Goal: Task Accomplishment & Management: Use online tool/utility

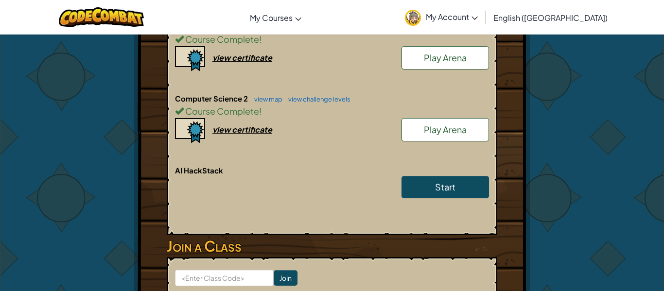
scroll to position [260, 0]
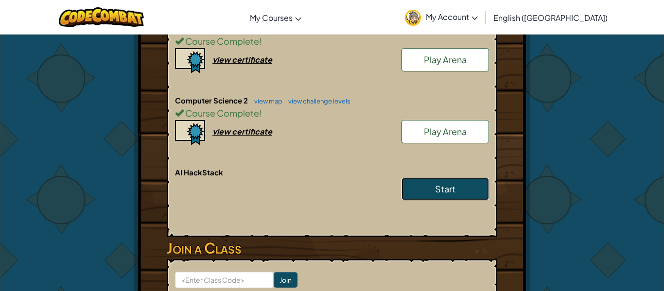
click at [462, 178] on link "Start" at bounding box center [446, 189] width 88 height 22
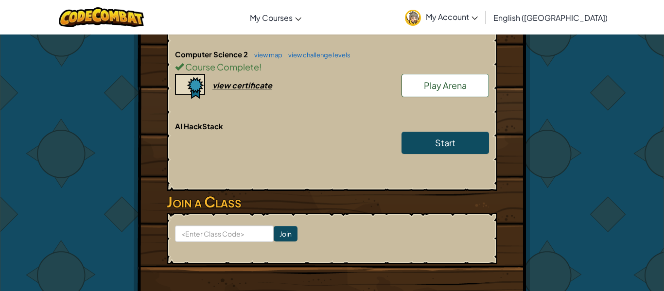
scroll to position [292, 0]
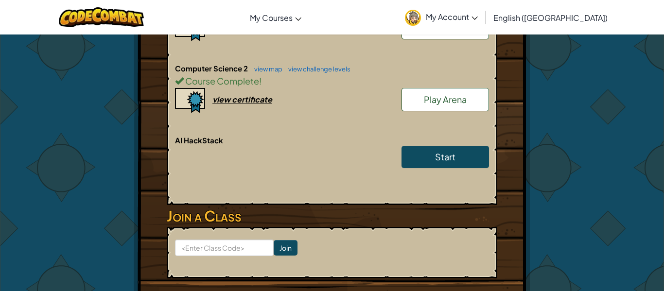
click at [451, 94] on span "Play Arena" at bounding box center [445, 99] width 43 height 11
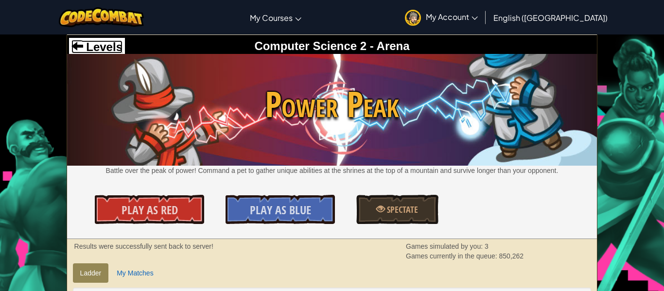
click at [105, 43] on span "Levels" at bounding box center [102, 46] width 39 height 13
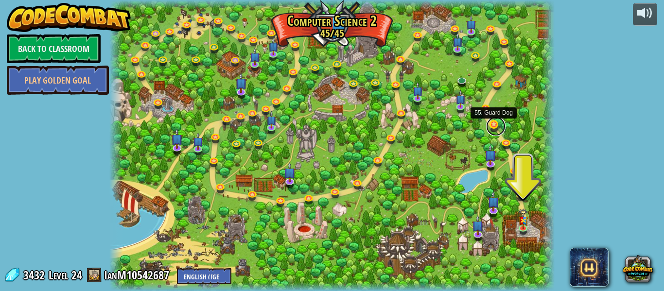
click at [495, 128] on link at bounding box center [495, 126] width 19 height 19
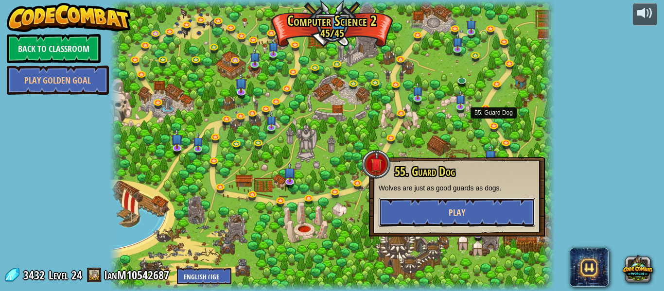
click at [447, 220] on button "Play" at bounding box center [457, 212] width 157 height 29
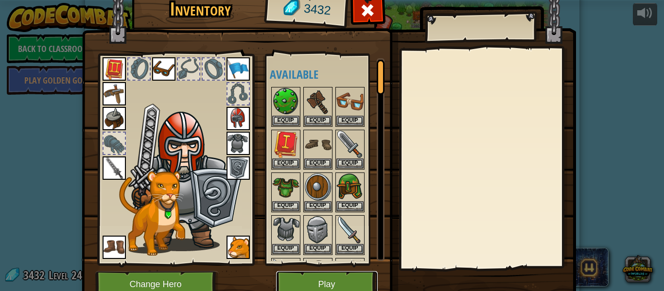
click at [359, 277] on button "Play" at bounding box center [327, 284] width 102 height 27
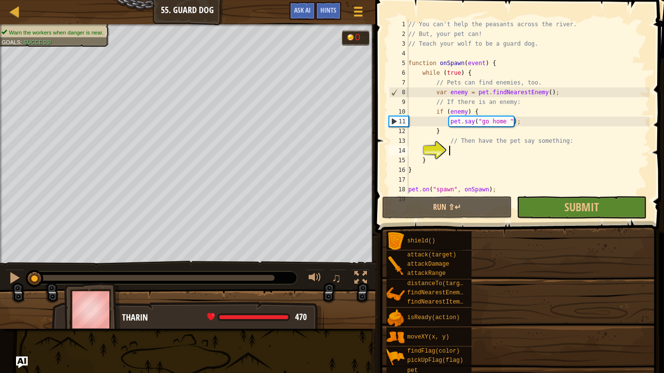
scroll to position [19, 0]
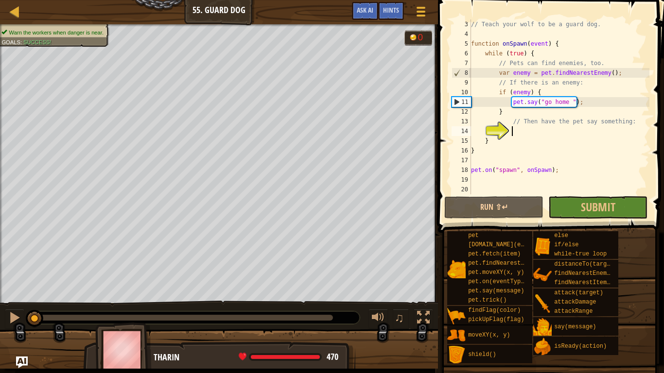
click at [17, 23] on div "Map Computer Science 2 55. Guard Dog Game Menu Done Hints Ask AI" at bounding box center [219, 12] width 438 height 24
click at [10, 8] on div at bounding box center [15, 11] width 12 height 12
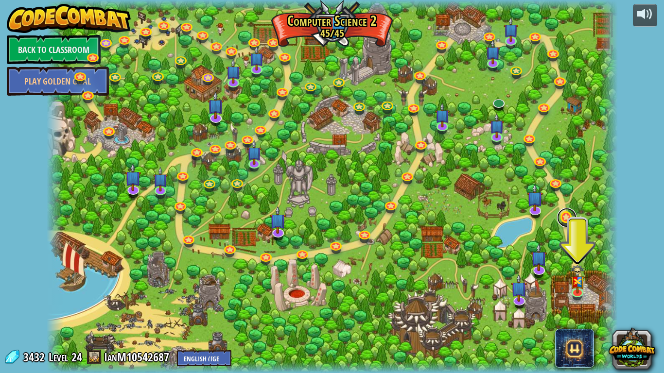
click at [566, 214] on link at bounding box center [566, 217] width 19 height 19
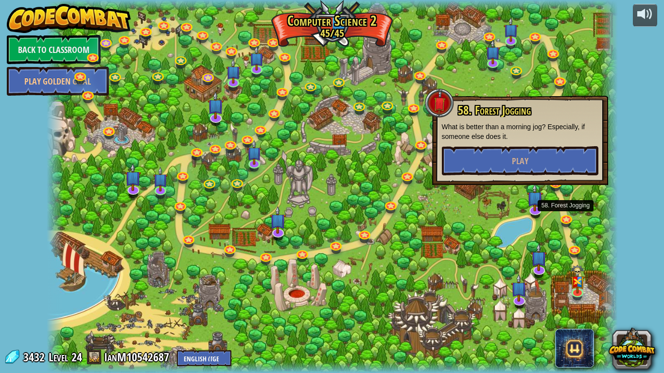
click at [620, 215] on div "powered by Back to Classroom Play Golden Goal 8. Picnic Buster Protect the picn…" at bounding box center [332, 186] width 664 height 373
click at [400, 177] on link at bounding box center [407, 175] width 19 height 19
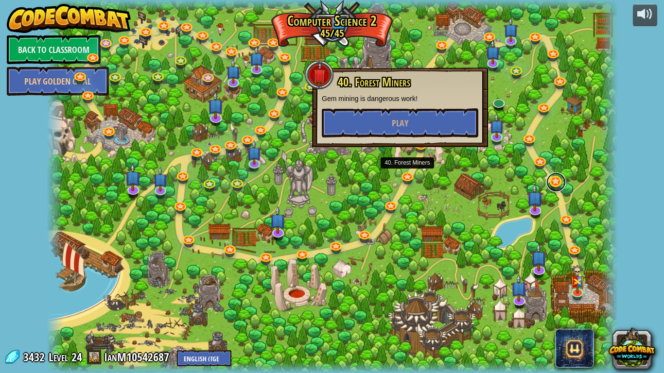
click at [560, 182] on link at bounding box center [556, 182] width 19 height 19
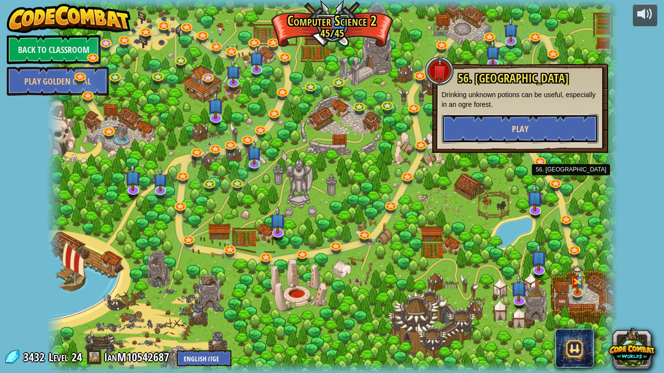
click at [530, 129] on button "Play" at bounding box center [520, 128] width 157 height 29
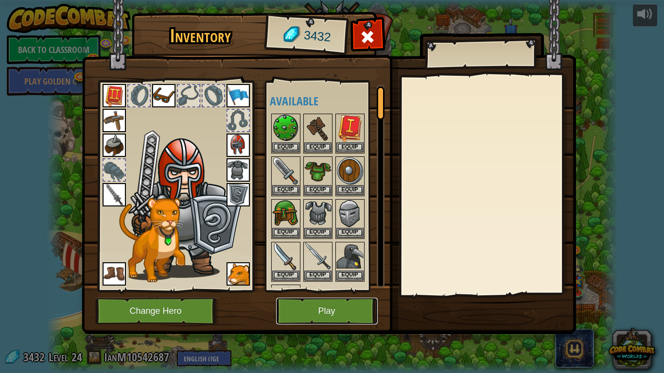
click at [306, 291] on button "Play" at bounding box center [327, 311] width 102 height 27
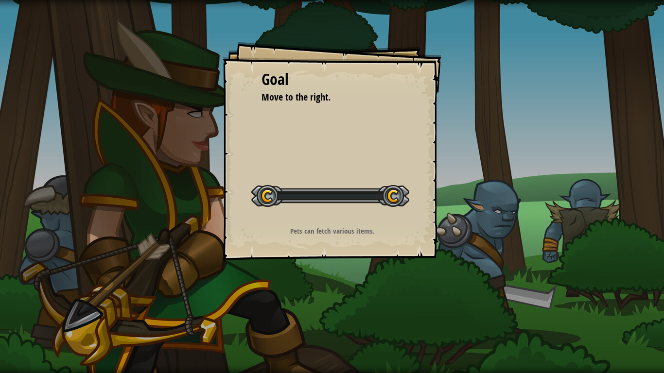
click at [289, 291] on div "Goal Move to the right. Start Level Error loading from server. Try refreshing t…" at bounding box center [332, 186] width 664 height 373
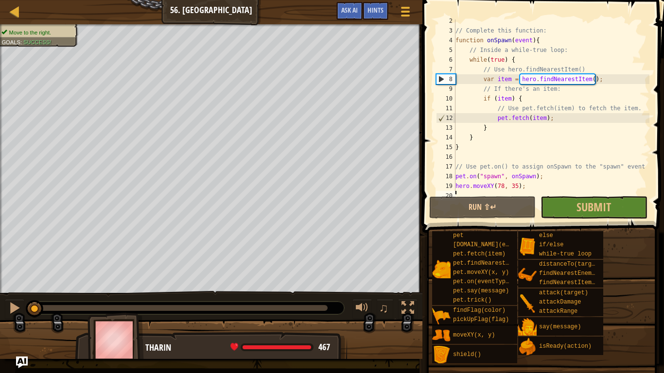
scroll to position [19, 0]
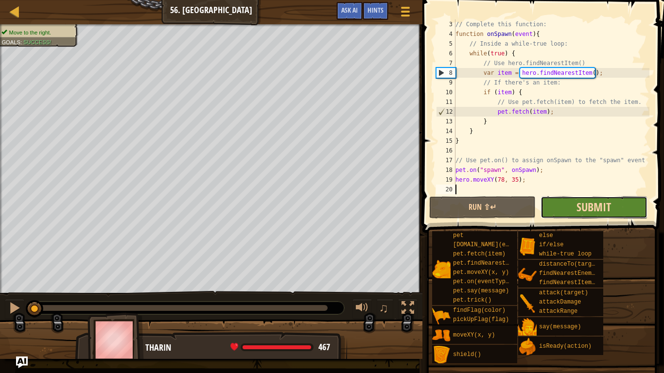
click at [610, 207] on span "Submit" at bounding box center [594, 207] width 35 height 16
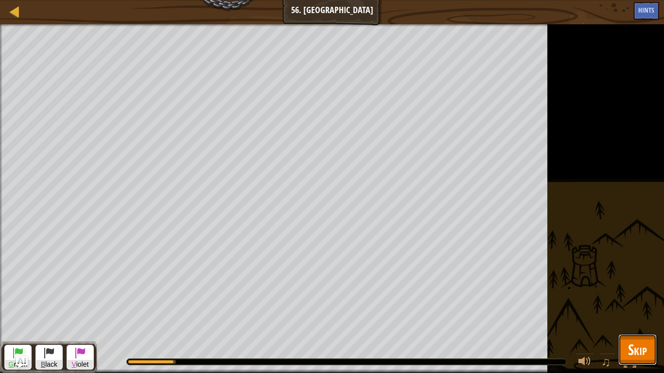
click at [634, 291] on span "Skip" at bounding box center [637, 350] width 19 height 20
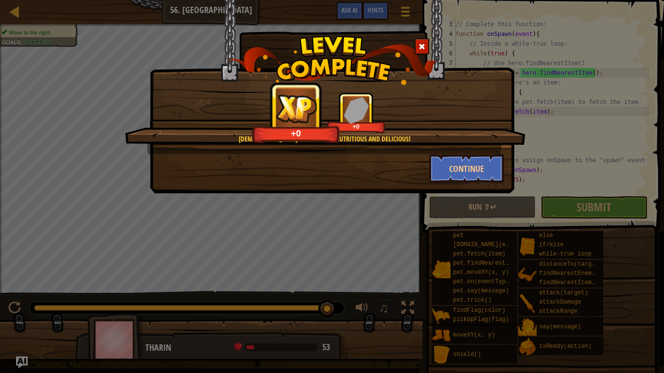
click at [418, 41] on div at bounding box center [422, 46] width 15 height 16
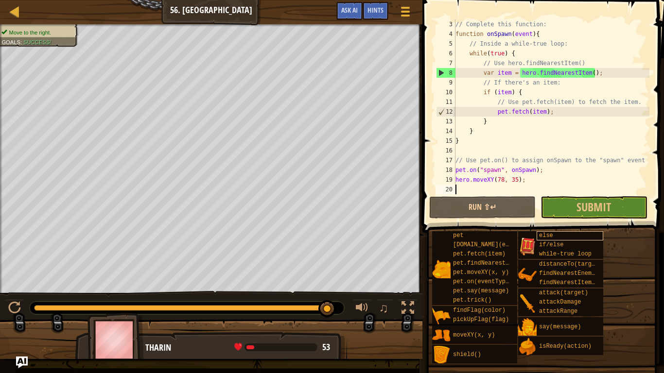
click at [602, 234] on div "else" at bounding box center [570, 235] width 67 height 9
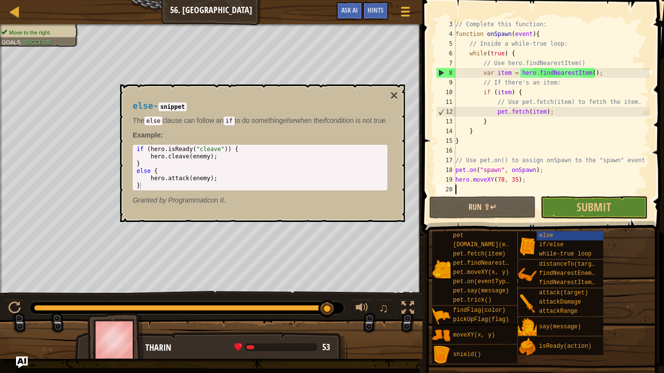
click at [627, 157] on div "// Complete this function: function onSpawn ( event ) { // Inside a while-true …" at bounding box center [552, 116] width 196 height 195
click at [601, 119] on div "// Complete this function: function onSpawn ( event ) { // Inside a while-true …" at bounding box center [552, 116] width 196 height 195
type textarea "}"
click at [398, 96] on button "×" at bounding box center [394, 96] width 8 height 14
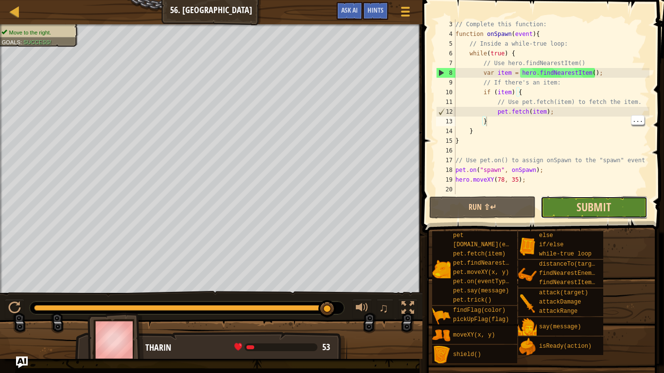
click at [595, 210] on span "Submit" at bounding box center [594, 207] width 35 height 16
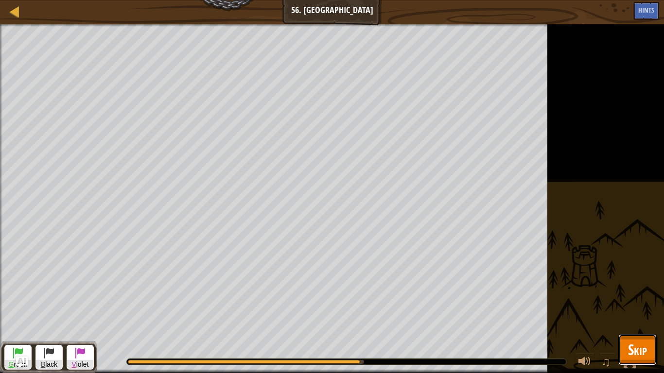
click at [630, 291] on span "Skip" at bounding box center [637, 350] width 19 height 20
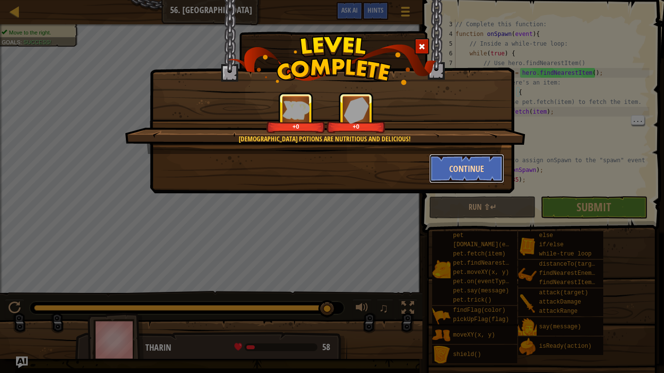
click at [478, 169] on button "Continue" at bounding box center [466, 168] width 75 height 29
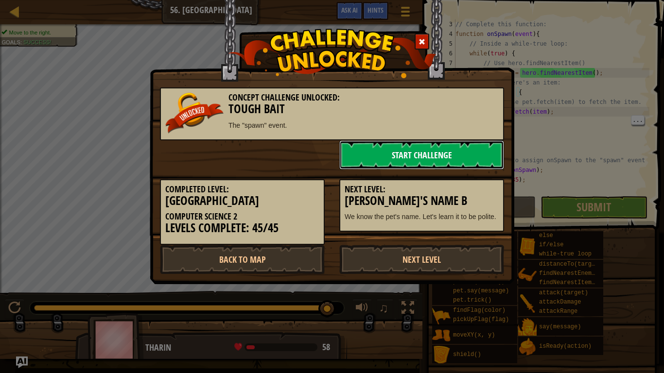
click at [490, 158] on link "Start Challenge" at bounding box center [421, 155] width 165 height 29
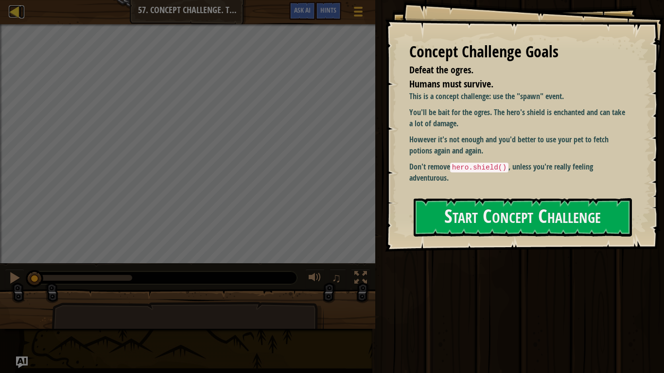
click at [10, 11] on div at bounding box center [15, 11] width 12 height 12
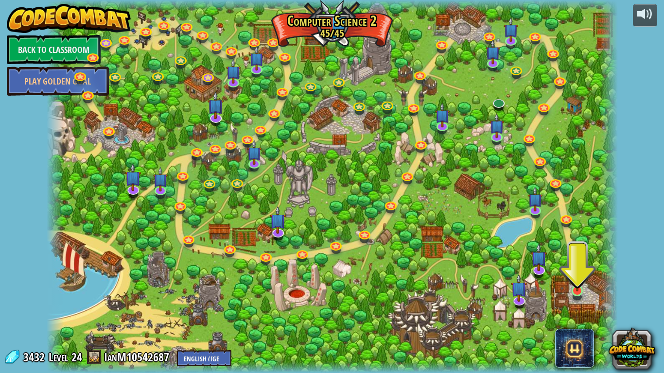
click at [584, 288] on img at bounding box center [577, 273] width 15 height 38
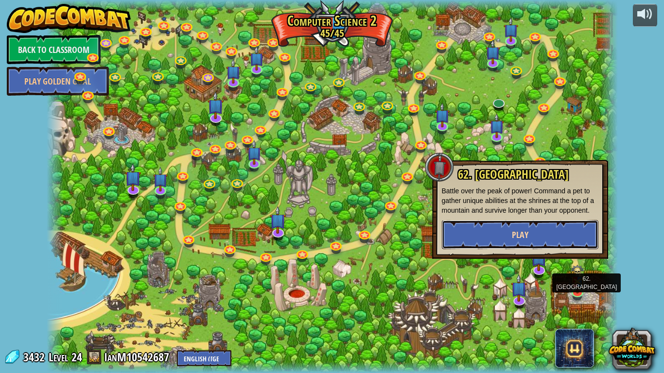
click at [535, 247] on button "Play" at bounding box center [520, 234] width 157 height 29
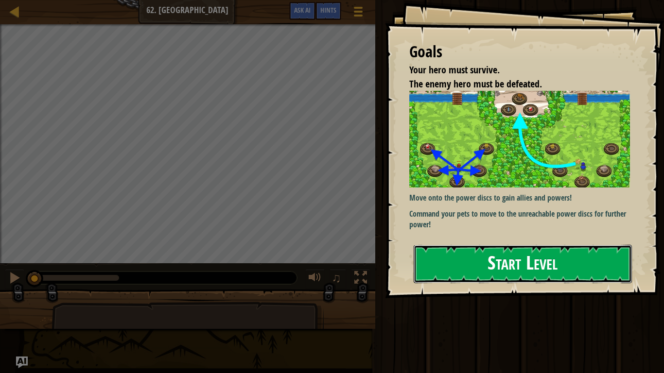
click at [569, 283] on button "Start Level" at bounding box center [523, 264] width 218 height 38
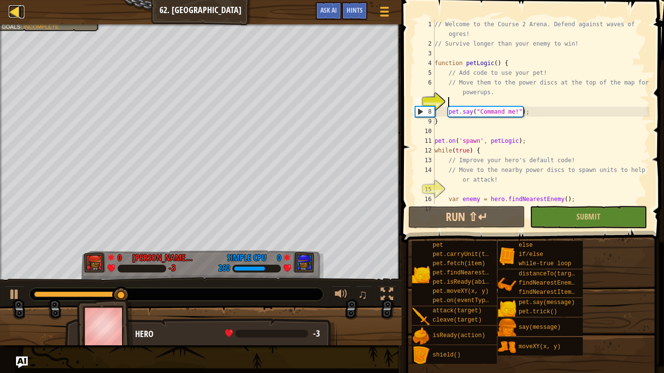
click at [12, 11] on div at bounding box center [15, 11] width 12 height 12
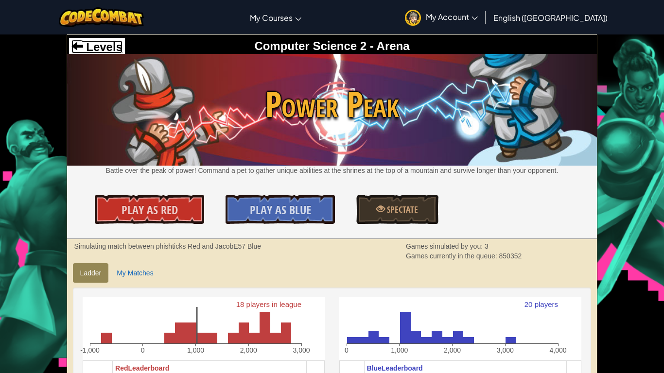
click at [89, 42] on span "Levels" at bounding box center [102, 46] width 39 height 13
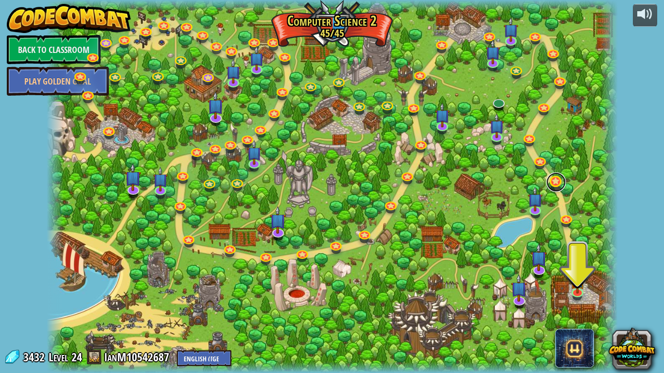
click at [563, 189] on link at bounding box center [556, 182] width 19 height 19
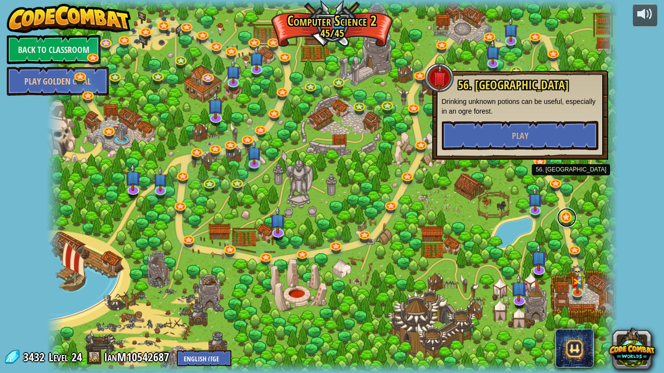
click at [566, 220] on link at bounding box center [566, 217] width 19 height 19
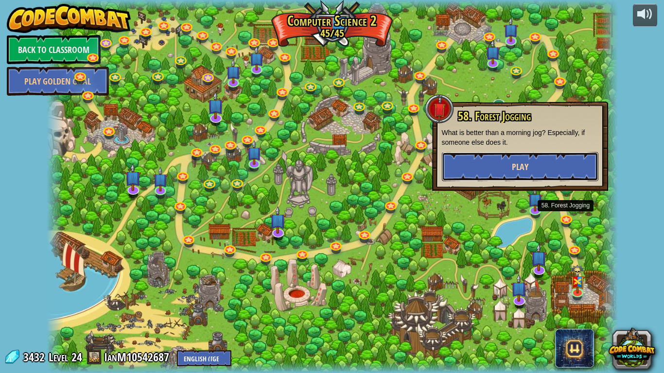
click at [569, 154] on button "Play" at bounding box center [520, 166] width 157 height 29
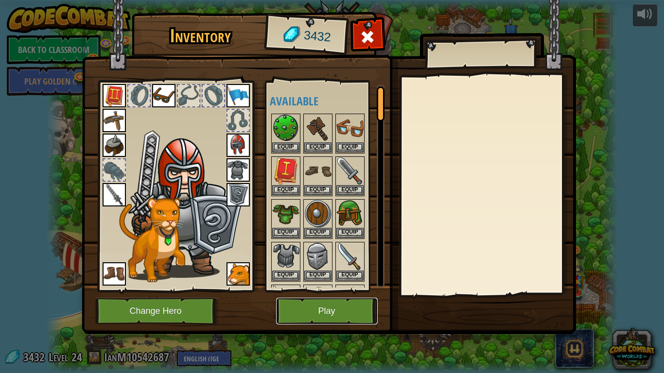
click at [323, 291] on button "Play" at bounding box center [327, 311] width 102 height 27
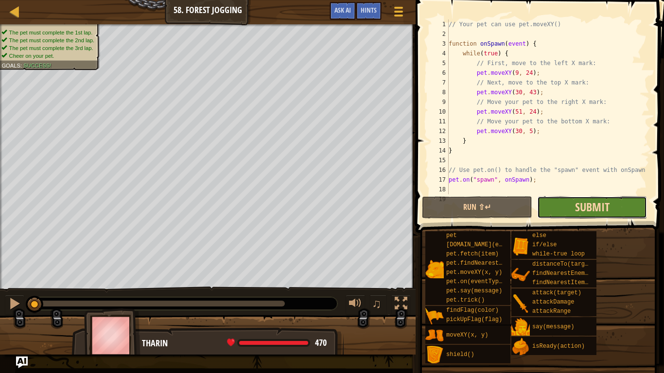
click at [576, 206] on span "Submit" at bounding box center [592, 207] width 35 height 16
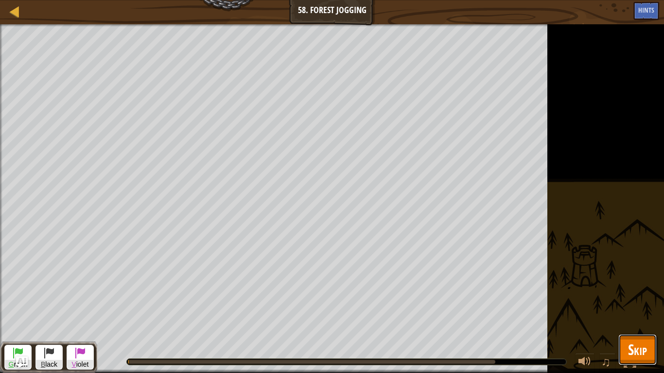
click at [643, 291] on button "Skip" at bounding box center [638, 350] width 38 height 31
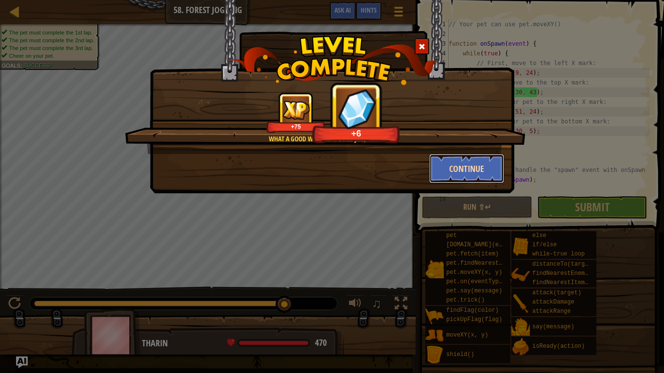
click at [469, 174] on button "Continue" at bounding box center [466, 168] width 75 height 29
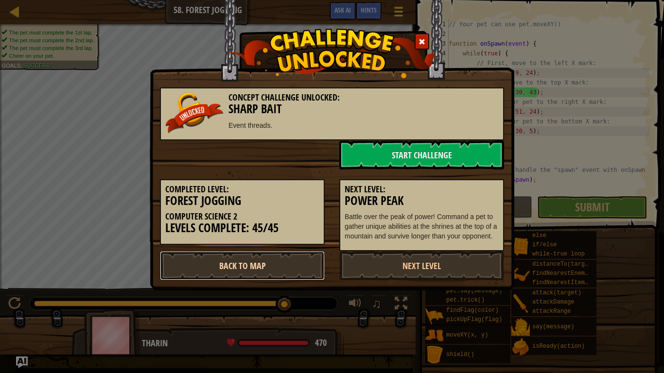
click at [285, 261] on link "Back to Map" at bounding box center [242, 265] width 165 height 29
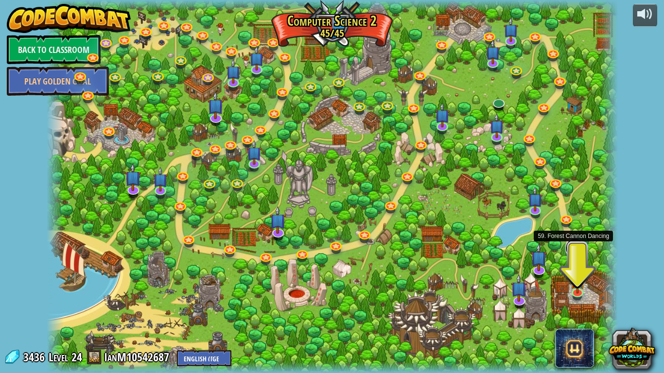
click at [570, 248] on link at bounding box center [575, 248] width 19 height 19
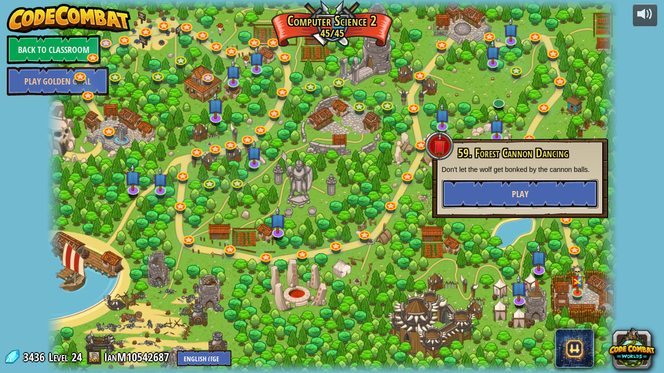
click at [554, 201] on button "Play" at bounding box center [520, 193] width 157 height 29
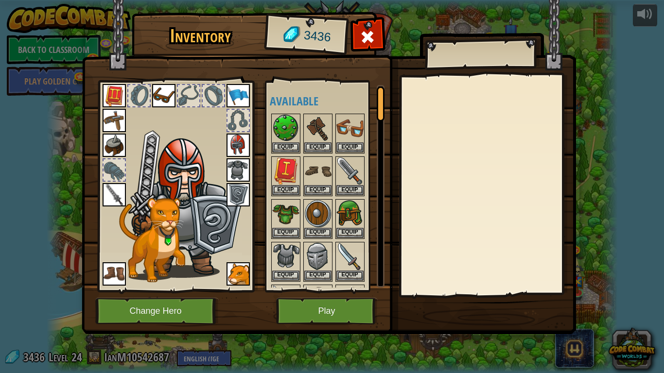
click at [339, 291] on div "Available Equip Equip Equip Equip Equip Equip Equip Equip Equip Equip Equip Equ…" at bounding box center [324, 187] width 119 height 212
click at [329, 291] on button "Play" at bounding box center [327, 311] width 102 height 27
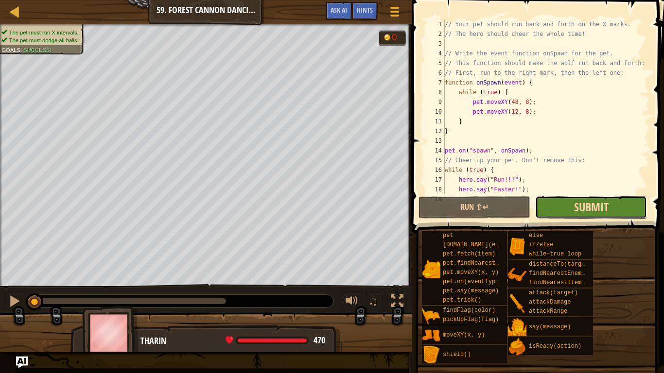
click at [588, 208] on span "Submit" at bounding box center [591, 207] width 35 height 16
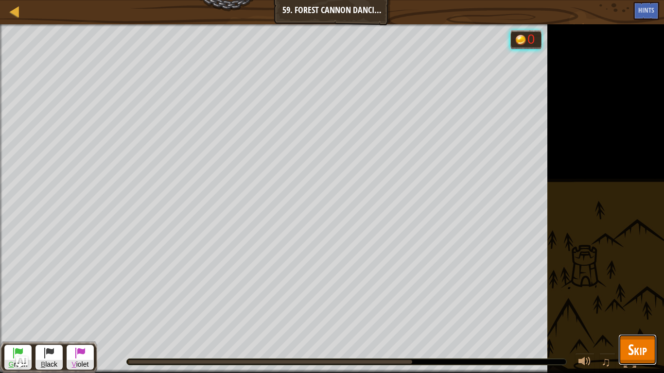
click at [635, 291] on span "Skip" at bounding box center [637, 350] width 19 height 20
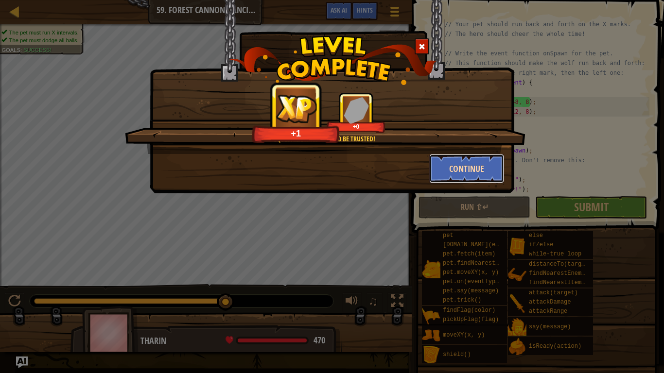
click at [465, 157] on button "Continue" at bounding box center [466, 168] width 75 height 29
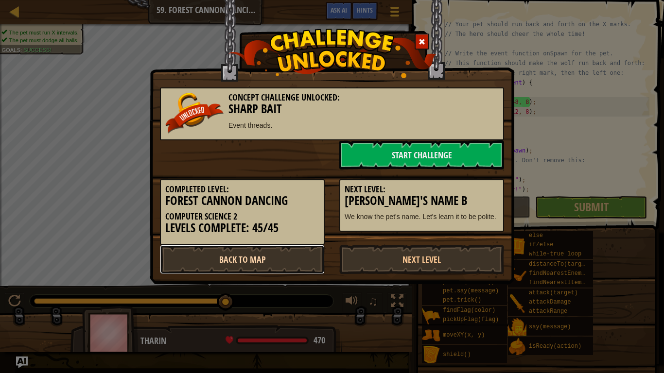
click at [259, 260] on link "Back to Map" at bounding box center [242, 259] width 165 height 29
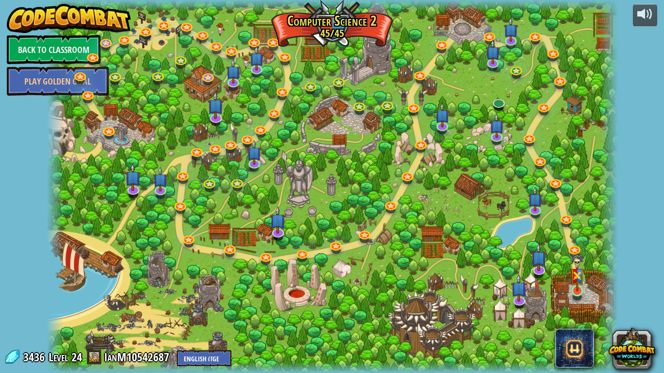
click at [583, 289] on img at bounding box center [577, 273] width 15 height 38
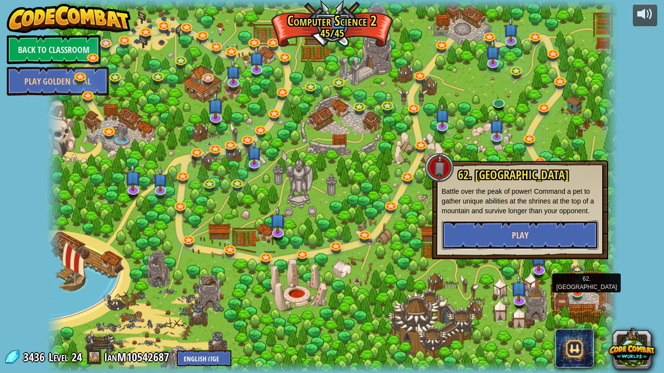
click at [571, 238] on button "Play" at bounding box center [520, 235] width 157 height 29
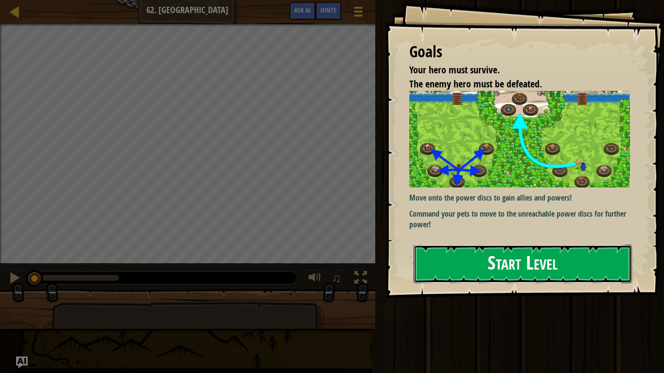
click at [452, 263] on button "Start Level" at bounding box center [523, 264] width 218 height 38
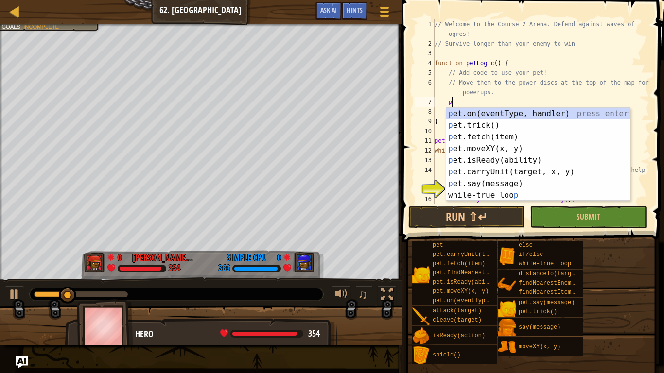
scroll to position [4, 2]
click at [604, 147] on div "p et.on(eventType, handler) press enter p et.trick() press enter p et.fetch(ite…" at bounding box center [538, 166] width 184 height 117
type textarea "pet.moveXY(x, y);"
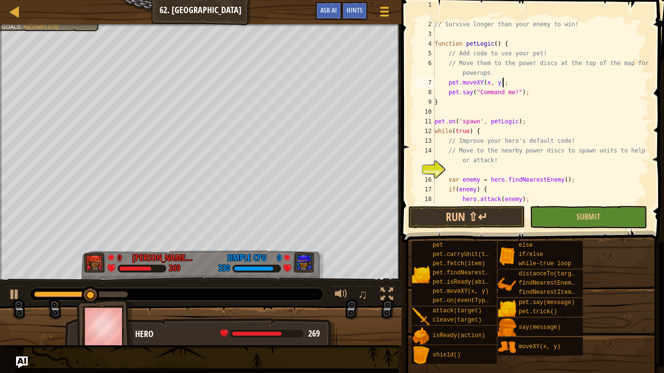
click at [573, 169] on div "// Welcome to the Course 2 Arena. Defend against waves of ogres! // Survive lon…" at bounding box center [541, 107] width 217 height 214
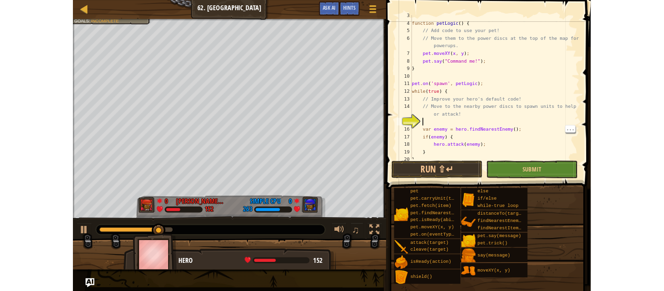
scroll to position [49, 0]
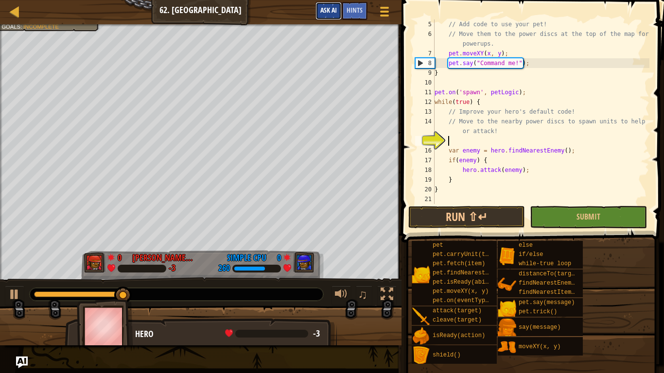
click at [332, 14] on span "Ask AI" at bounding box center [328, 9] width 17 height 9
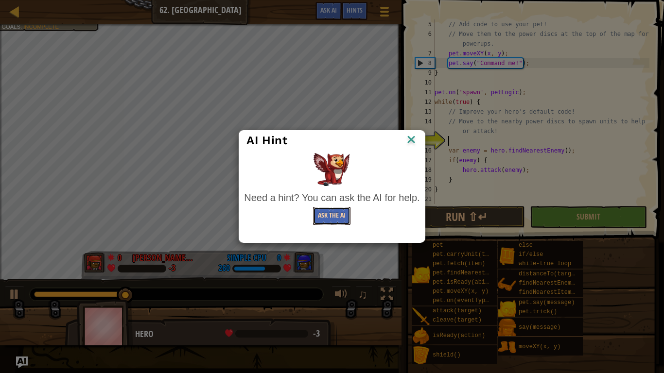
click at [326, 214] on button "Ask the AI" at bounding box center [331, 216] width 37 height 18
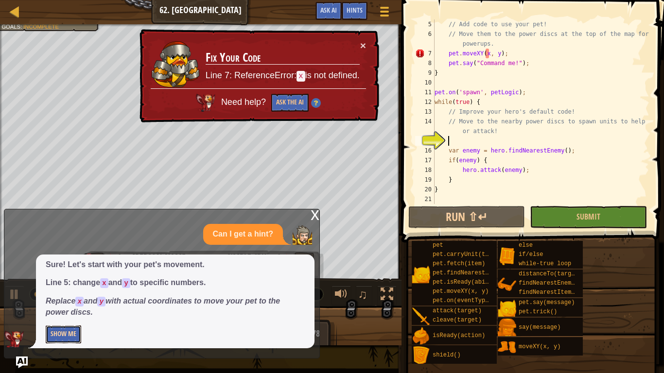
click at [71, 291] on button "Show Me" at bounding box center [63, 335] width 35 height 18
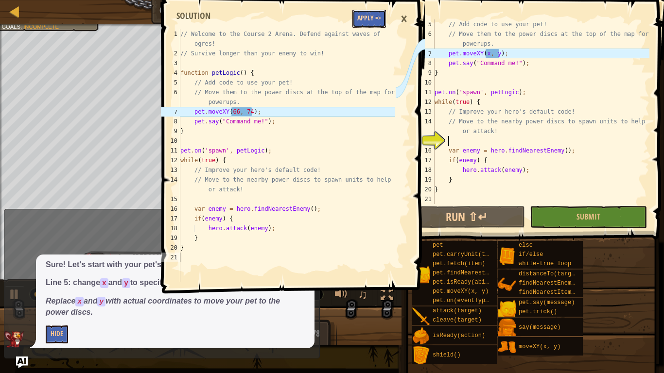
click at [365, 12] on button "Apply =>" at bounding box center [370, 19] width 34 height 18
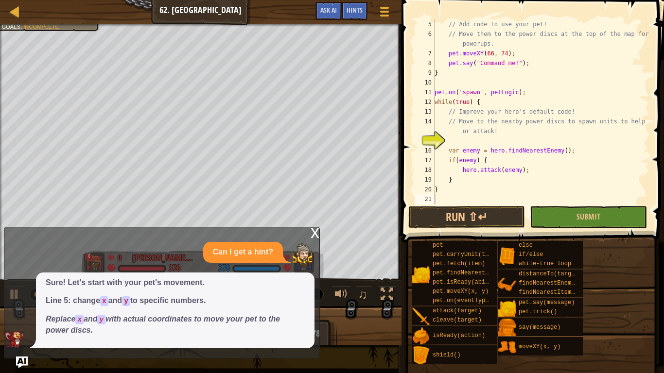
click at [319, 228] on div "x Can I get a hint? Sure! Let's start with your pet's movement. Line 5: change …" at bounding box center [162, 293] width 316 height 132
click at [312, 244] on img at bounding box center [302, 253] width 19 height 19
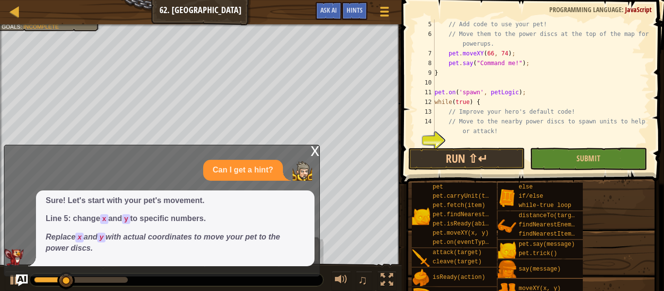
click at [315, 145] on div "x" at bounding box center [315, 150] width 9 height 10
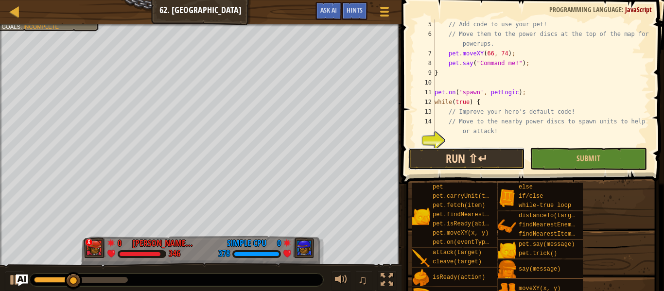
click at [469, 158] on button "Run ⇧↵" at bounding box center [466, 159] width 117 height 22
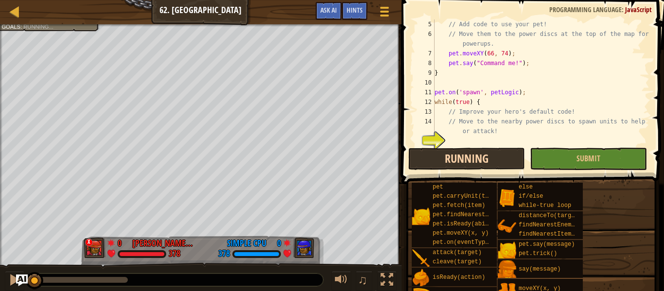
scroll to position [4, 0]
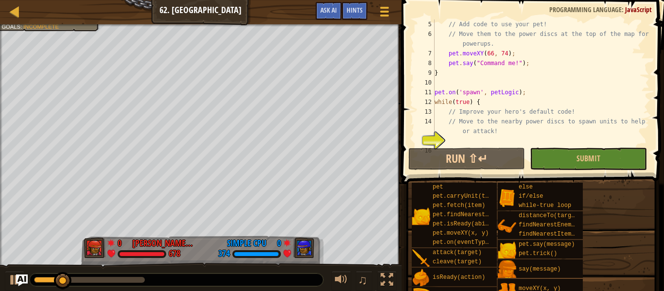
click at [528, 71] on div "// Add code to use your pet! // Move them to the power discs at the top of the …" at bounding box center [541, 92] width 217 height 146
click at [582, 58] on div "// Add code to use your pet! // Move them to the power discs at the top of the …" at bounding box center [541, 92] width 217 height 146
type textarea "pet.say("Command me!");"
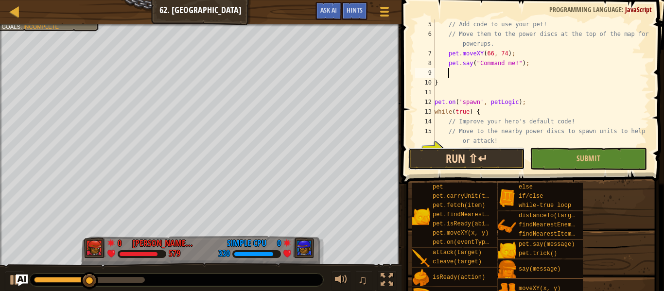
click at [487, 153] on button "Run ⇧↵" at bounding box center [466, 159] width 117 height 22
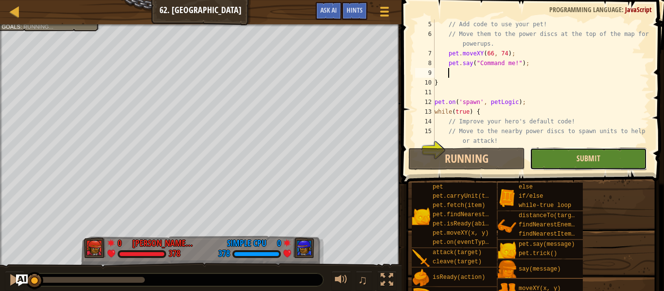
click at [598, 159] on span "Submit" at bounding box center [589, 158] width 24 height 11
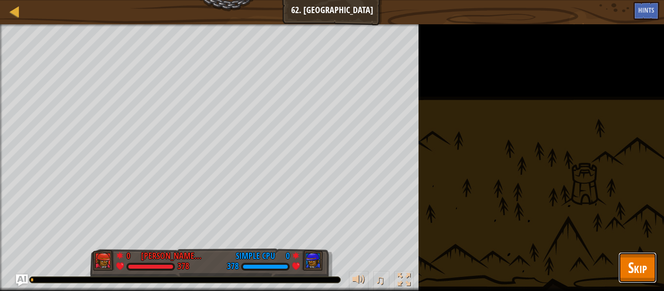
click at [636, 276] on span "Skip" at bounding box center [637, 268] width 19 height 20
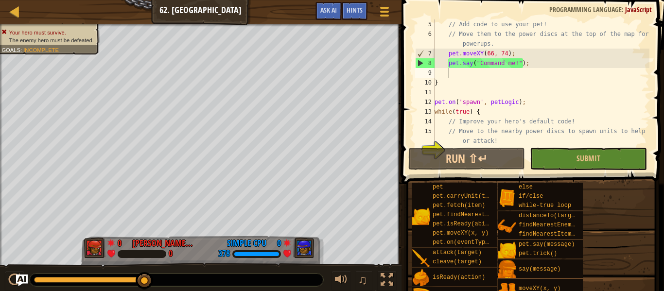
click at [603, 67] on div "// Add code to use your pet! // Move them to the power discs at the top of the …" at bounding box center [541, 92] width 217 height 146
type textarea "pet.say("Command me!");"
click at [601, 77] on div "// Add code to use your pet! // Move them to the power discs at the top of the …" at bounding box center [541, 92] width 217 height 146
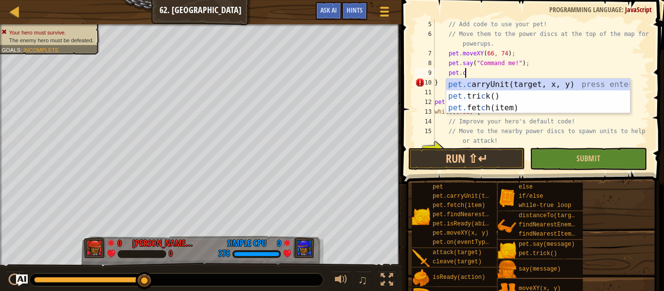
scroll to position [4, 4]
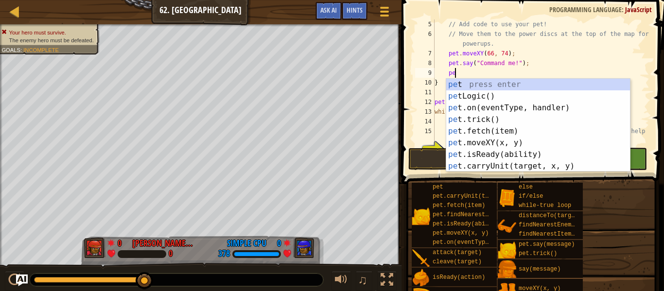
type textarea "p"
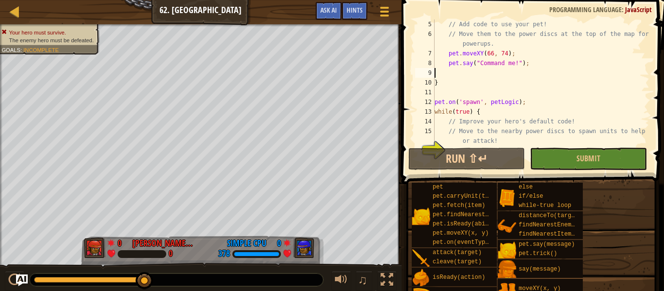
scroll to position [4, 0]
type textarea "pet.say("Command me!");"
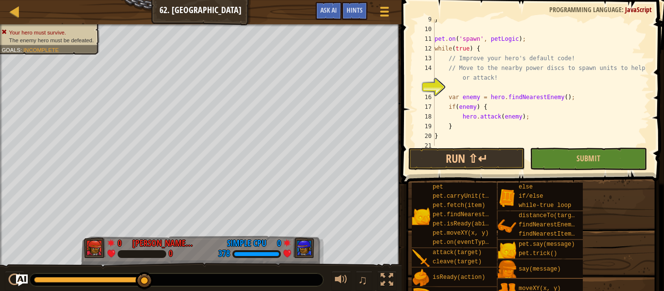
scroll to position [107, 0]
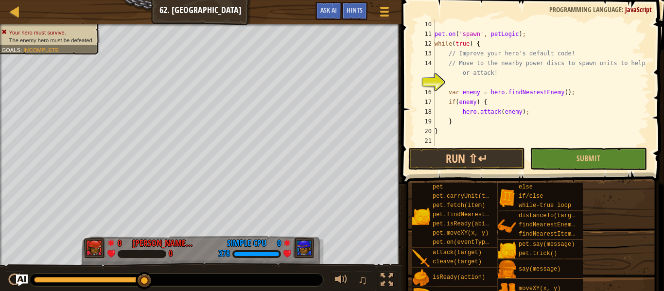
click at [531, 83] on div "pet . on ( 'spawn' , petLogic ) ; while ( true ) { // Improve your hero's defau…" at bounding box center [541, 92] width 217 height 146
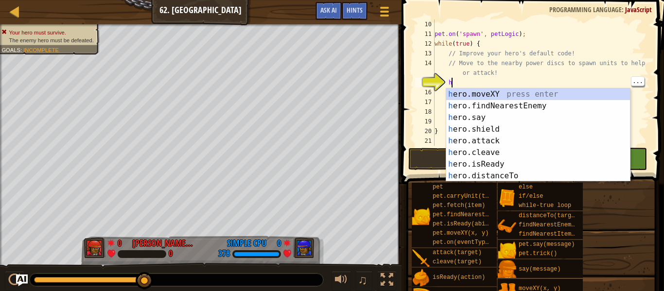
scroll to position [4, 2]
click at [477, 153] on div "h ero.moveXY press enter h ero.findNearestEnemy press enter h ero.say press ent…" at bounding box center [538, 146] width 184 height 117
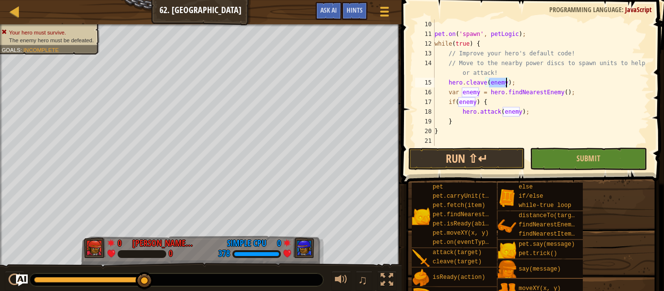
click at [536, 123] on div "pet . on ( 'spawn' , petLogic ) ; while ( true ) { // Improve your hero's defau…" at bounding box center [541, 92] width 217 height 146
type textarea "}"
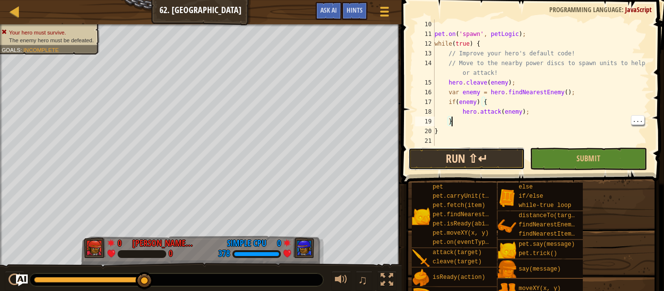
click at [511, 156] on button "Run ⇧↵" at bounding box center [466, 159] width 117 height 22
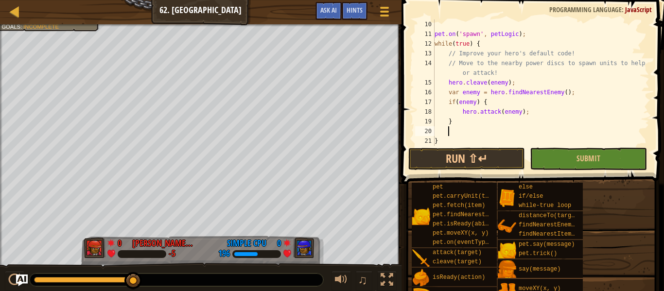
scroll to position [4, 1]
type textarea "}"
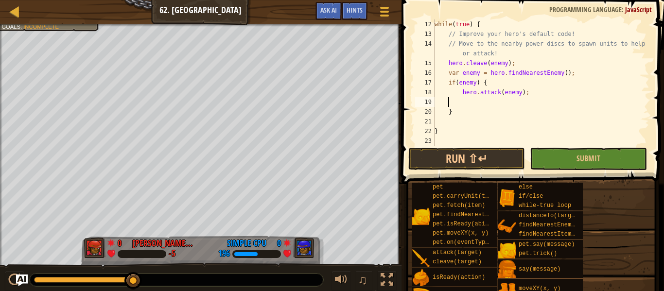
scroll to position [4, 2]
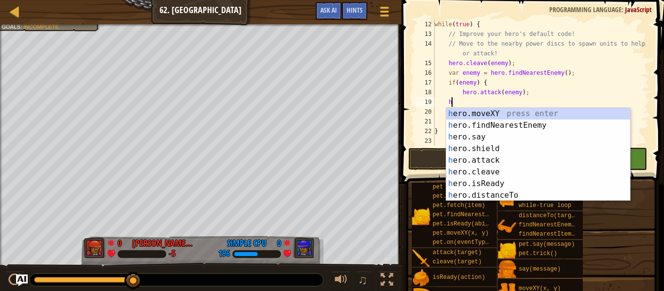
click at [545, 113] on div "h ero.moveXY press enter h ero.findNearestEnemy press enter h ero.say press ent…" at bounding box center [538, 166] width 184 height 117
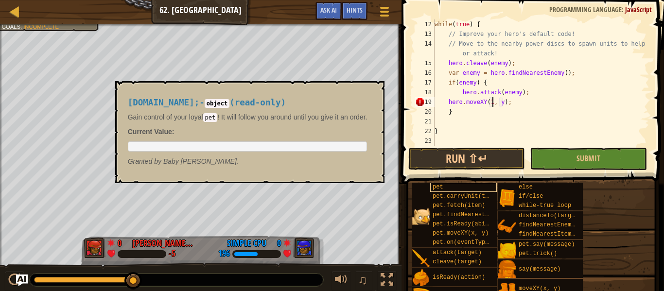
scroll to position [4, 9]
type textarea "hero.moveXY(10, 46);"
click at [597, 124] on div "while ( true ) { // Improve your hero's default code! // Move to the nearby pow…" at bounding box center [541, 92] width 217 height 146
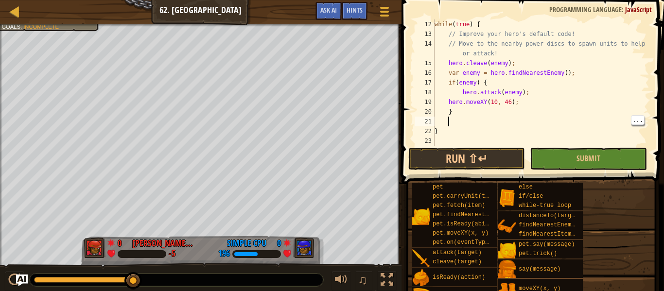
scroll to position [4, 1]
